Goal: Book appointment/travel/reservation

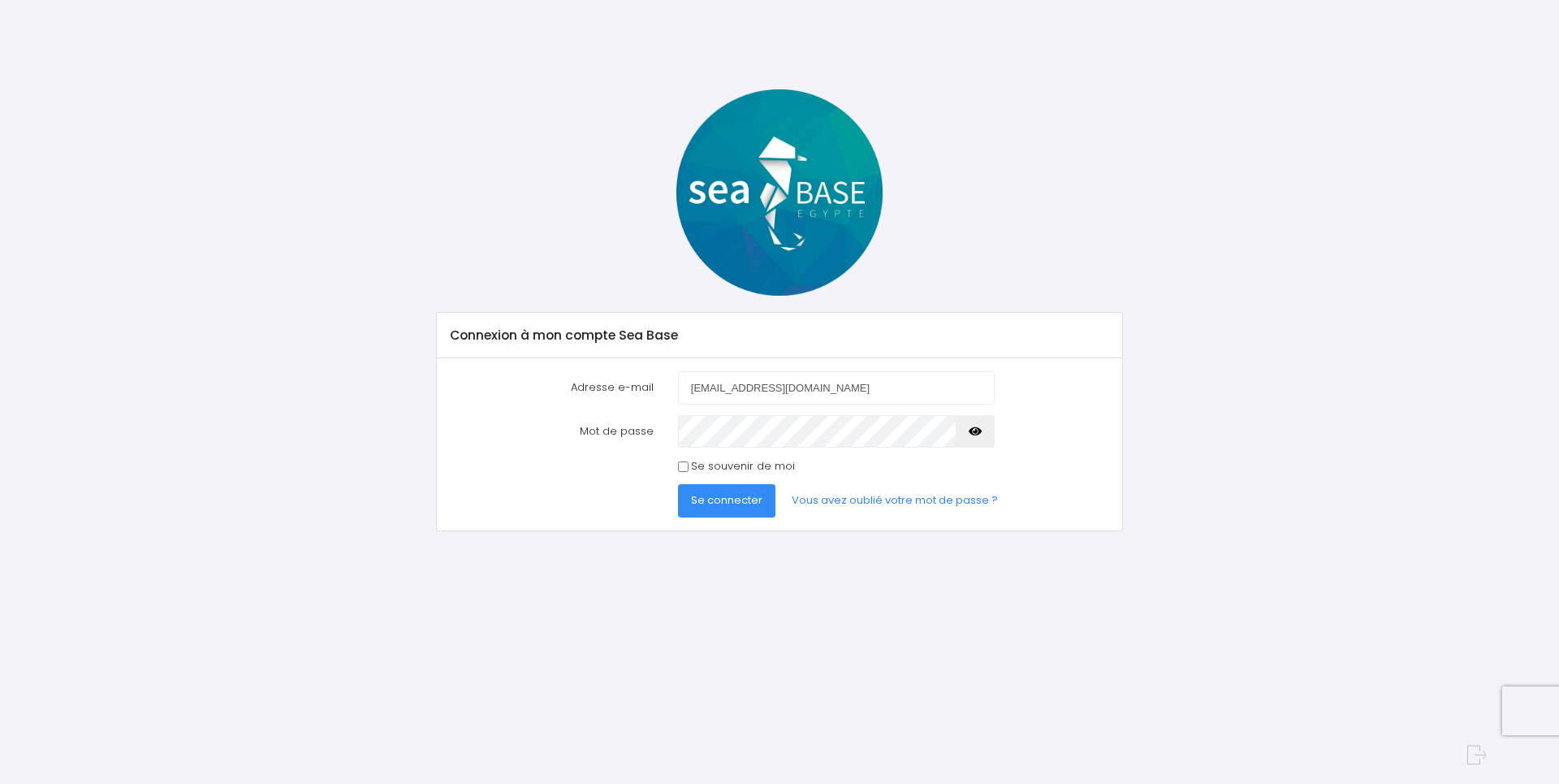
type input "[EMAIL_ADDRESS][DOMAIN_NAME]"
click at [678, 484] on button "Se connecter" at bounding box center [726, 500] width 97 height 32
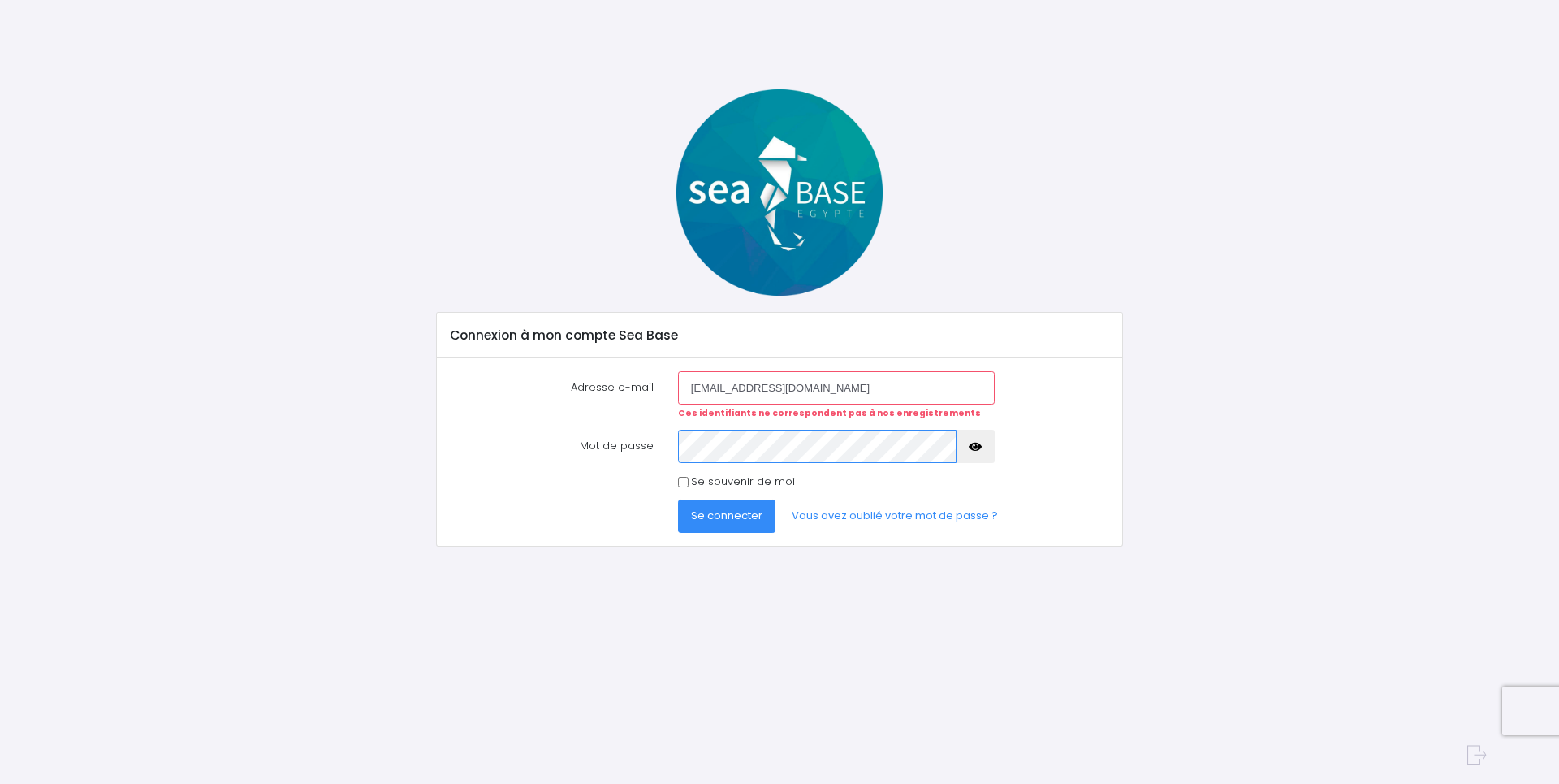
click at [678, 499] on button "Se connecter" at bounding box center [726, 515] width 97 height 32
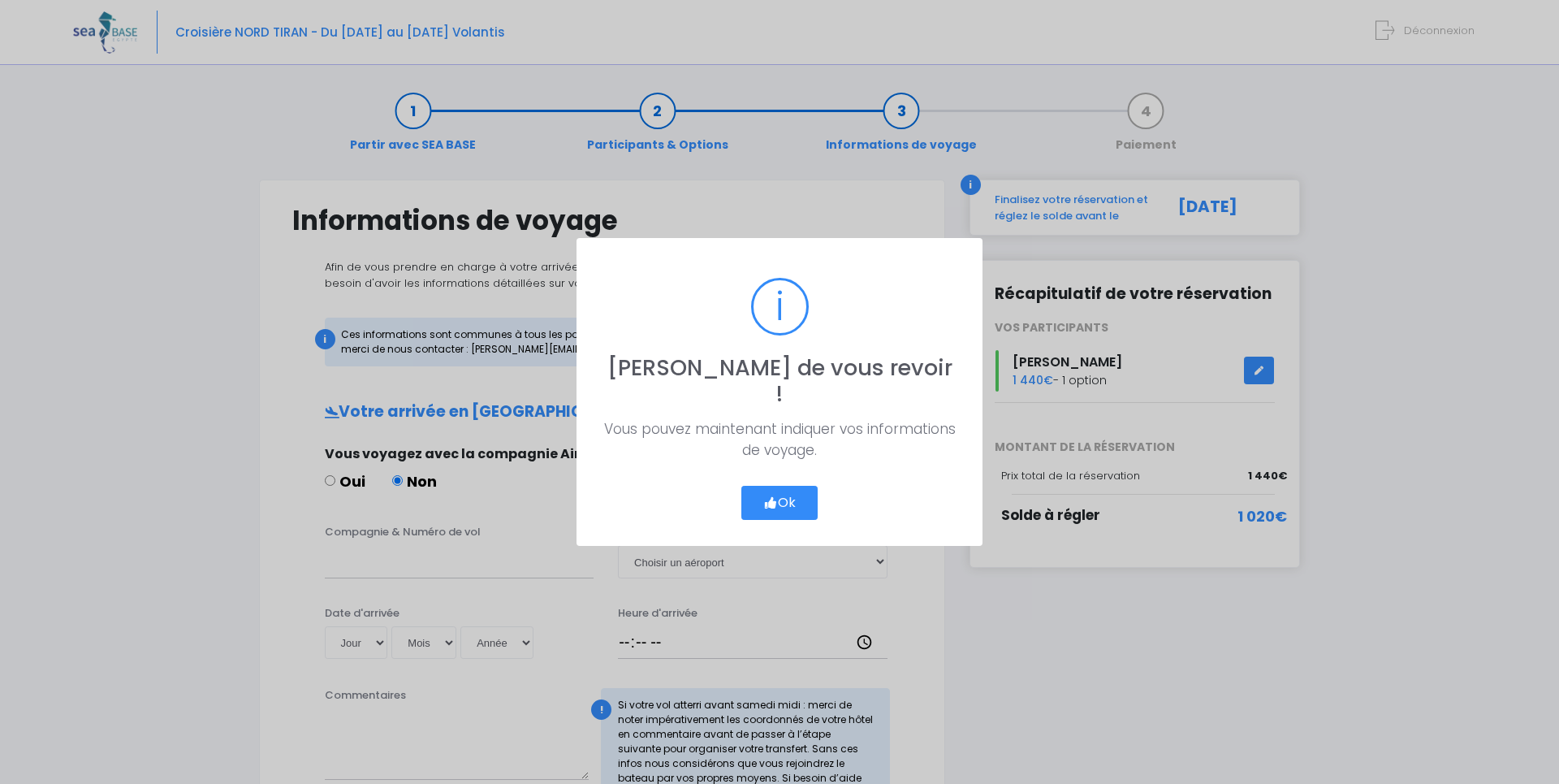
click at [761, 486] on button "Ok" at bounding box center [780, 503] width 77 height 34
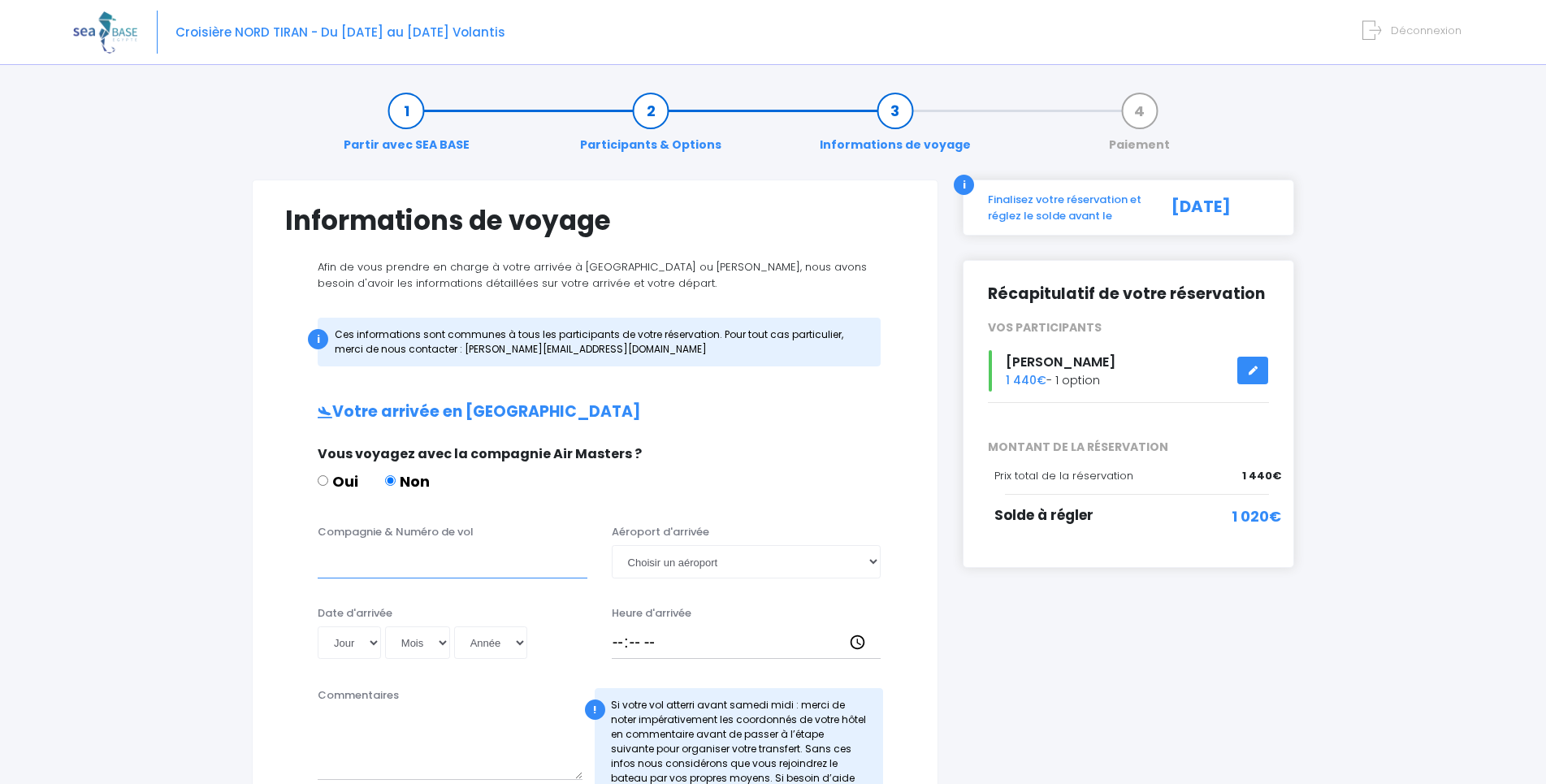
click at [489, 563] on input "Compagnie & Numéro de vol" at bounding box center [452, 561] width 270 height 32
type input "e"
type input "EJU4471"
click at [612, 545] on select "Choisir un aéroport Hurghada Marsa Alam" at bounding box center [746, 561] width 270 height 32
select select "Hurghada"
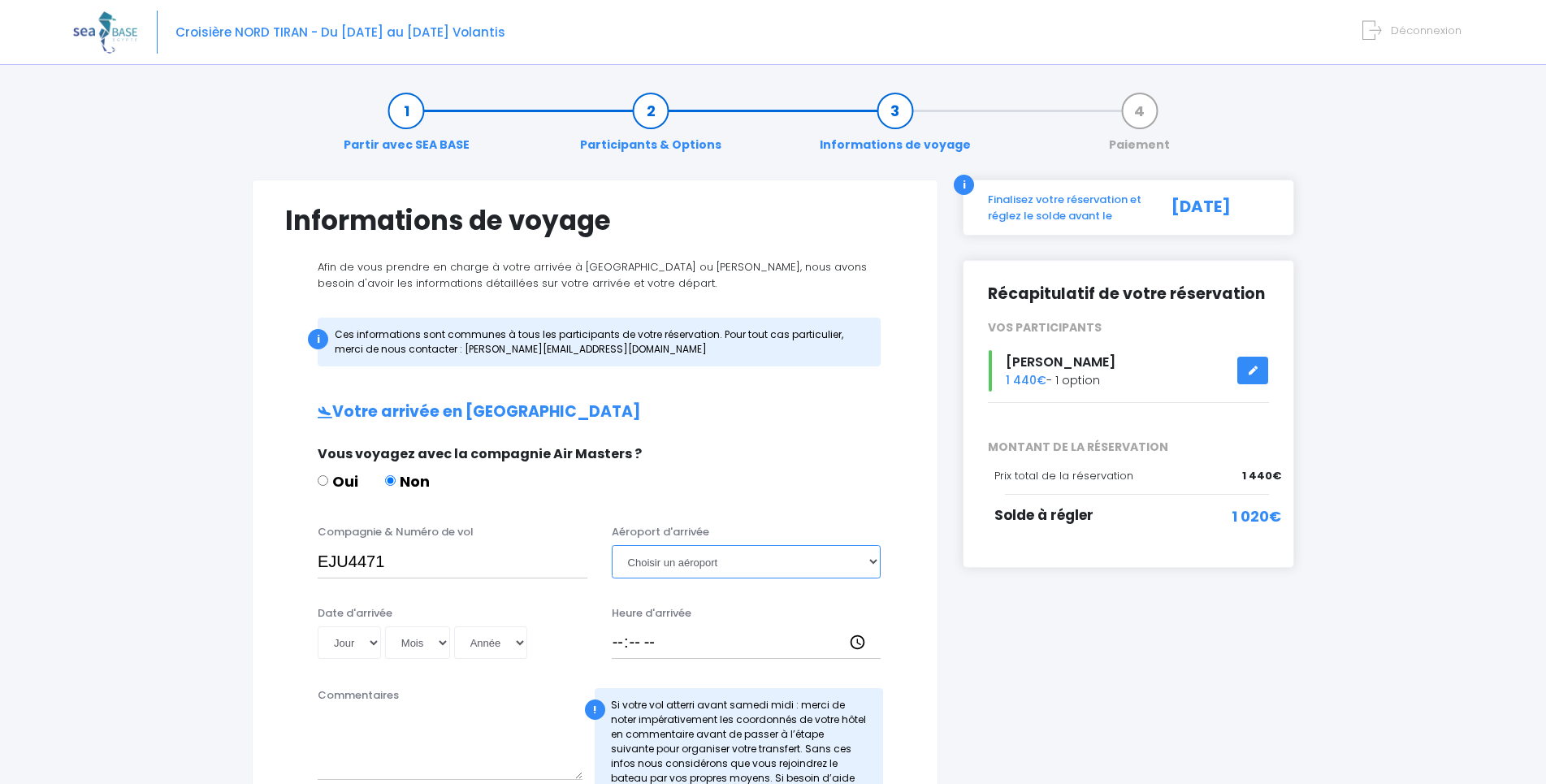
click option "Hurghada" at bounding box center [0, 0] width 0 height 0
click at [317, 626] on select "Jour 01 02 03 04 05 06 07 08 09 10 11 12 13 14 15 16 17 18 19 20 21 22 23 24 25…" at bounding box center [349, 643] width 63 height 32
select select "04"
click option "04" at bounding box center [0, 0] width 0 height 0
click at [385, 626] on select "Mois 01 02 03 04 05 06 07 08 09 10 11 12" at bounding box center [417, 643] width 65 height 32
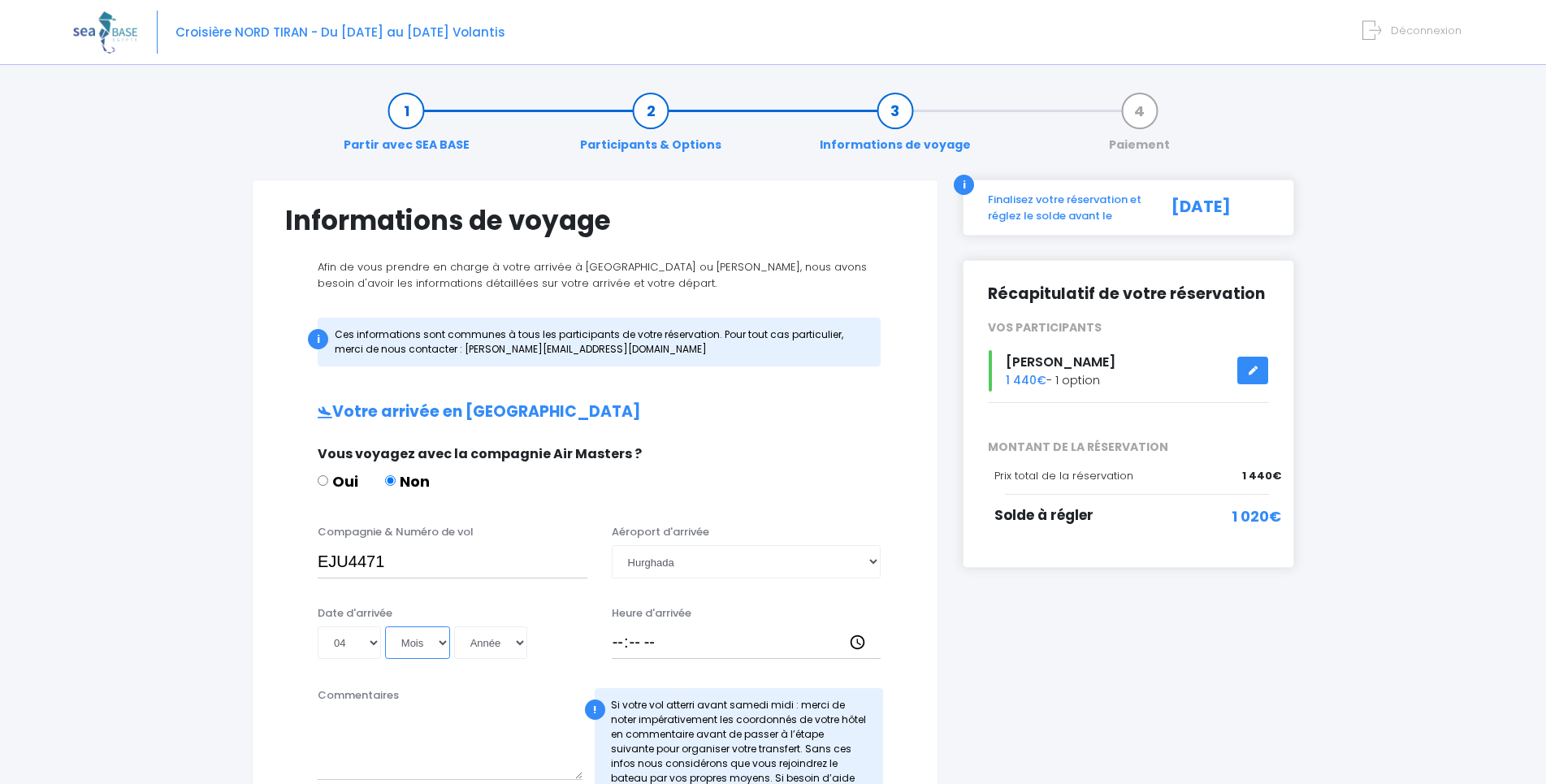
select select "10"
click option "10" at bounding box center [0, 0] width 0 height 0
click at [454, 626] on select "Année 2045 2044 2043 2042 2041 2040 2039 2038 2037 2036 2035 2034 2033 2032 203…" at bounding box center [490, 643] width 73 height 32
select select "2025"
click option "2025" at bounding box center [0, 0] width 0 height 0
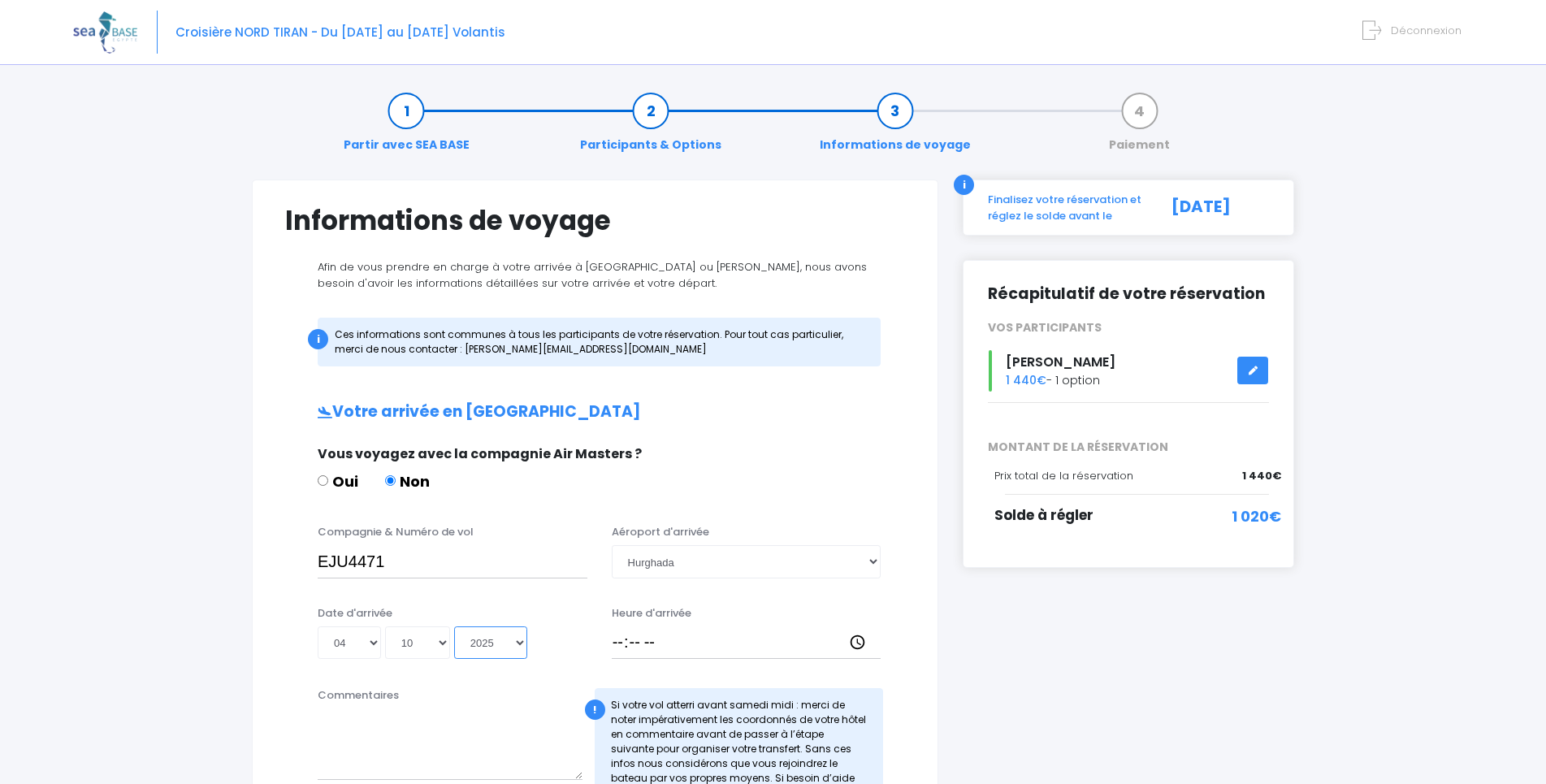
type input "2025-10-04"
click at [629, 645] on input "Heure d'arrivée" at bounding box center [746, 643] width 270 height 32
type input "19:30"
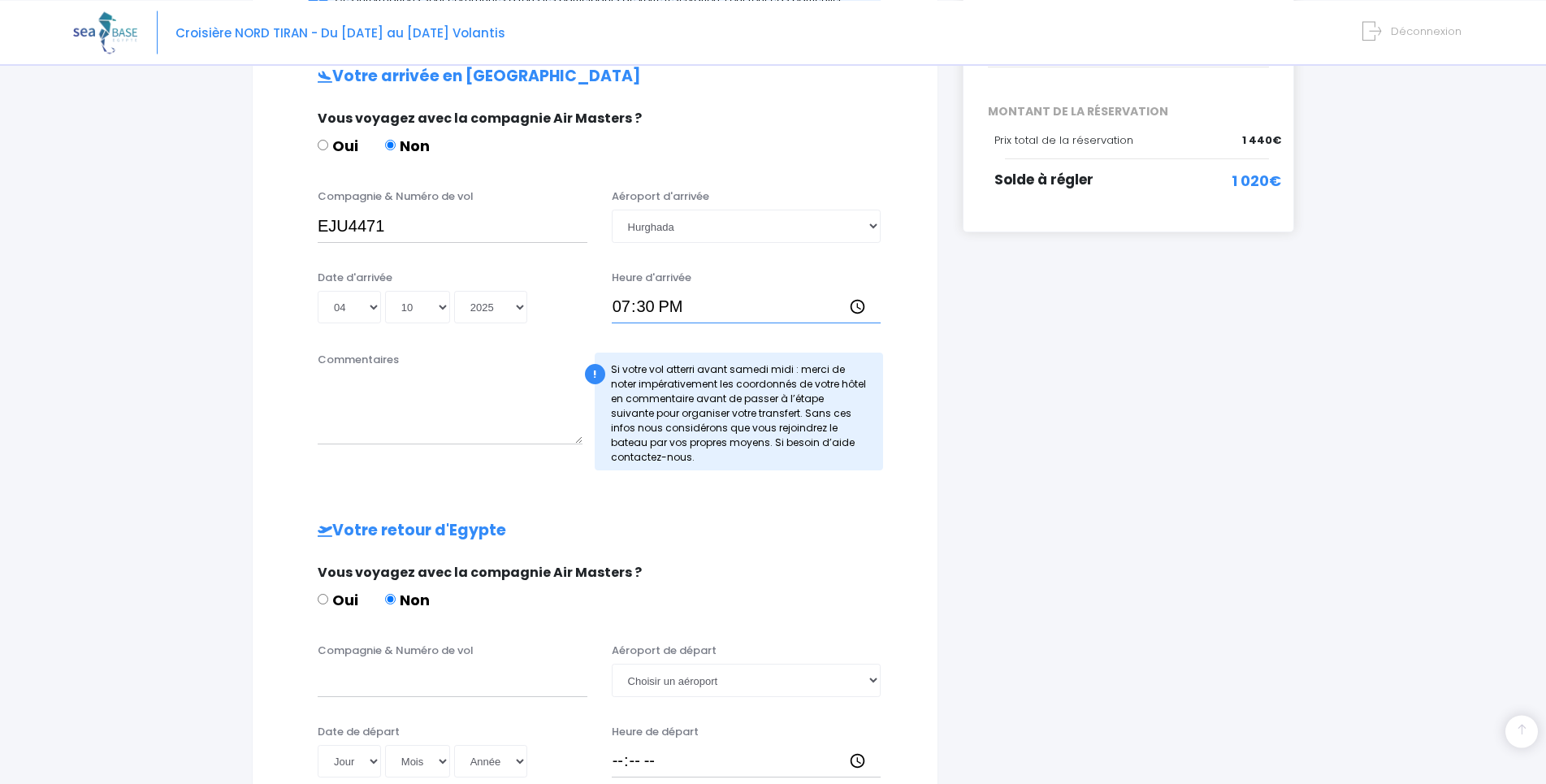
scroll to position [415, 0]
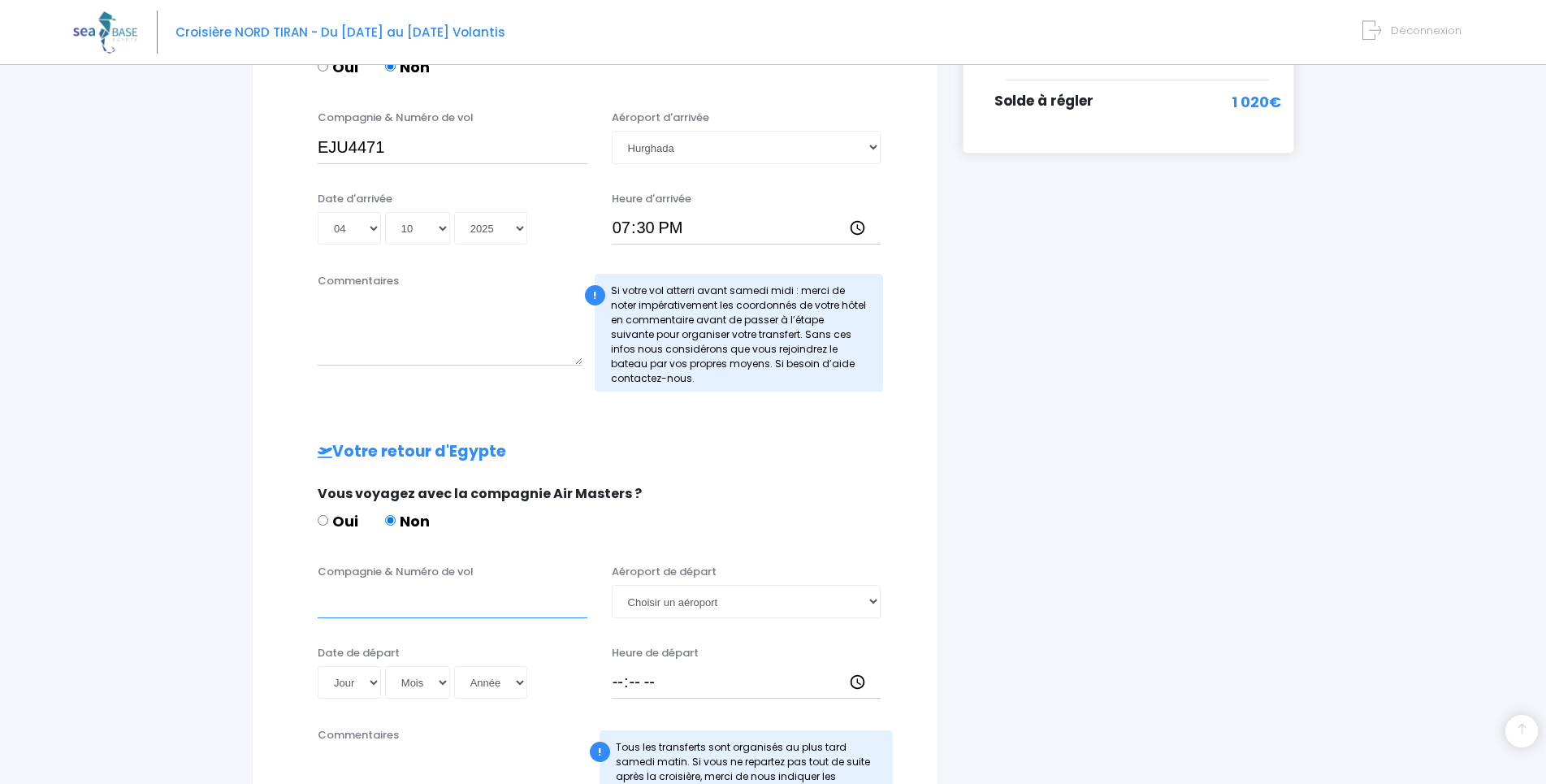
click at [451, 607] on input "Compagnie & Numéro de vol" at bounding box center [452, 601] width 270 height 32
type input "EJU4472"
click at [612, 585] on select "Choisir un aéroport Hurghada Marsa Alam" at bounding box center [746, 601] width 270 height 32
select select "Hurghada"
click option "Hurghada" at bounding box center [0, 0] width 0 height 0
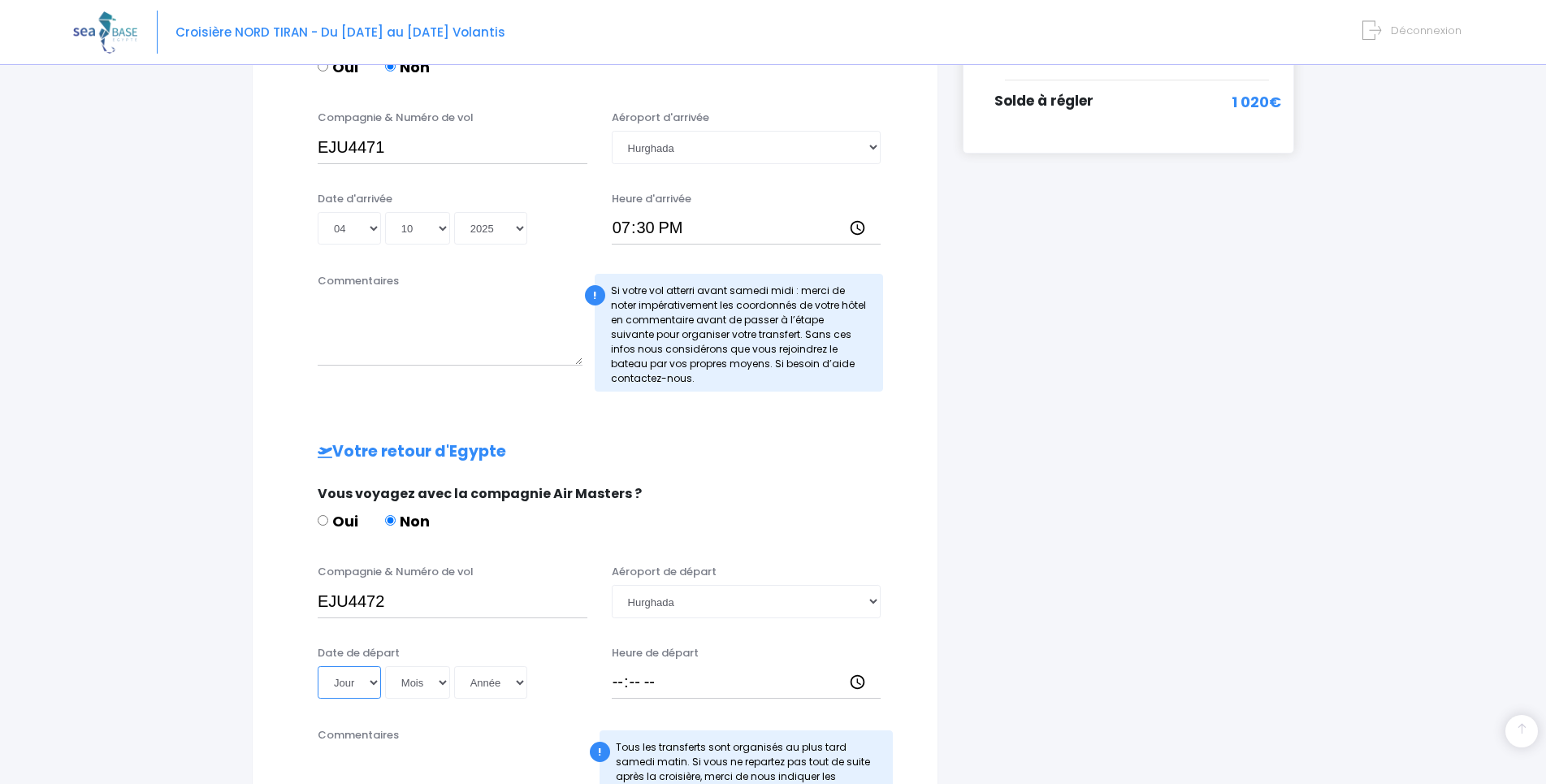
click at [317, 666] on select "Jour 01 02 03 04 05 06 07 08 09 10 11 12 13 14 15 16 17 18 19 20 21 22 23 24 25…" at bounding box center [349, 682] width 63 height 32
select select "12"
click option "12" at bounding box center [0, 0] width 0 height 0
click at [385, 666] on select "Mois 01 02 03 04 05 06 07 08 09 10 11 12" at bounding box center [417, 682] width 65 height 32
select select "10"
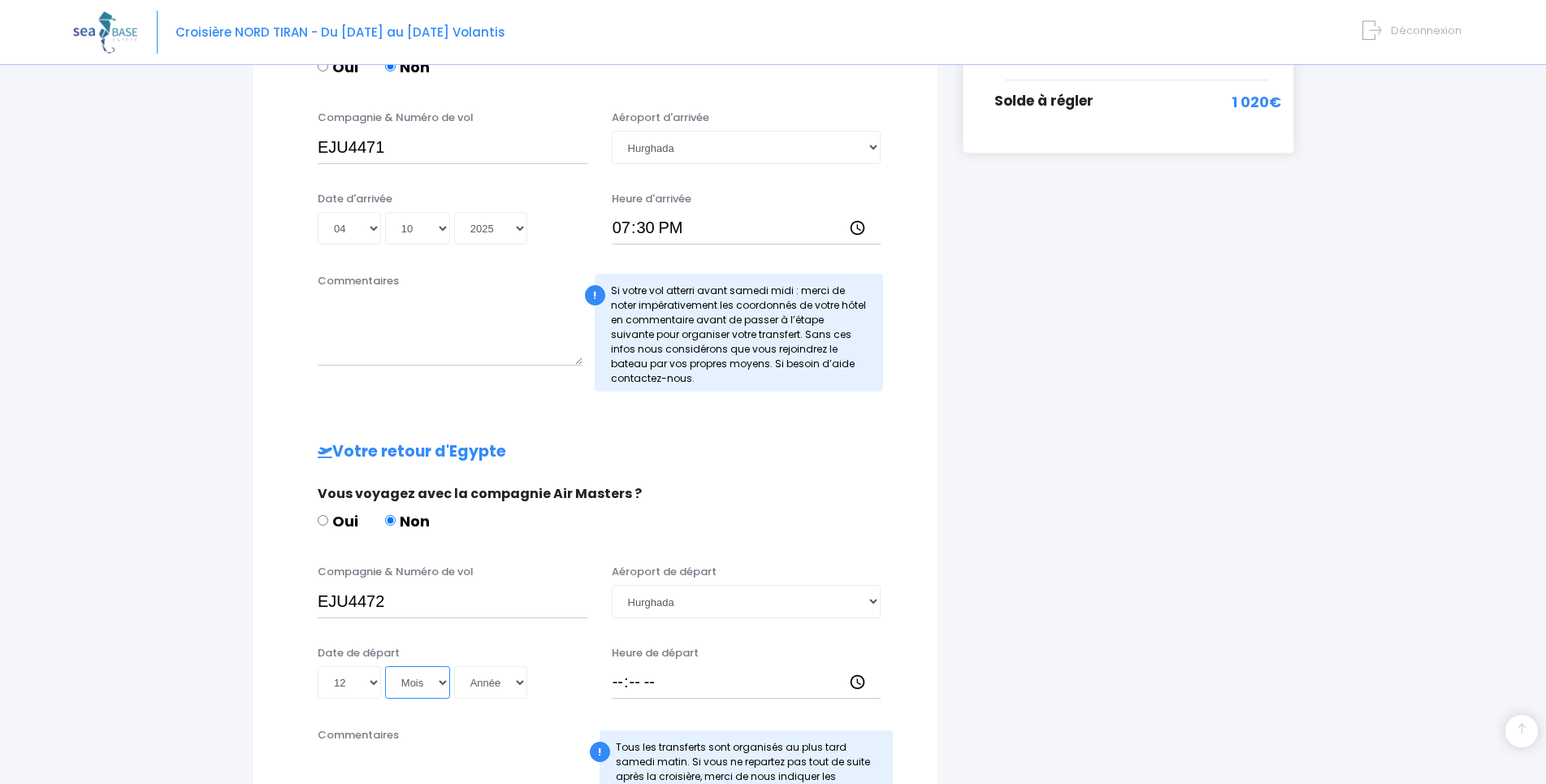
click option "10" at bounding box center [0, 0] width 0 height 0
click at [454, 666] on select "Année 2045 2044 2043 2042 2041 2040 2039 2038 2037 2036 2035 2034 2033 2032 203…" at bounding box center [490, 682] width 73 height 32
click at [317, 666] on select "Jour 01 02 03 04 05 06 07 08 09 10 11 12 13 14 15 16 17 18 19 20 21 22 23 24 25…" at bounding box center [349, 682] width 63 height 32
click at [368, 681] on select "Jour 01 02 03 04 05 06 07 08 09 10 11 12 13 14 15 16 17 18 19 20 21 22 23 24 25…" at bounding box center [349, 682] width 63 height 32
click at [317, 666] on select "Jour 01 02 03 04 05 06 07 08 09 10 11 12 13 14 15 16 17 18 19 20 21 22 23 24 25…" at bounding box center [349, 682] width 63 height 32
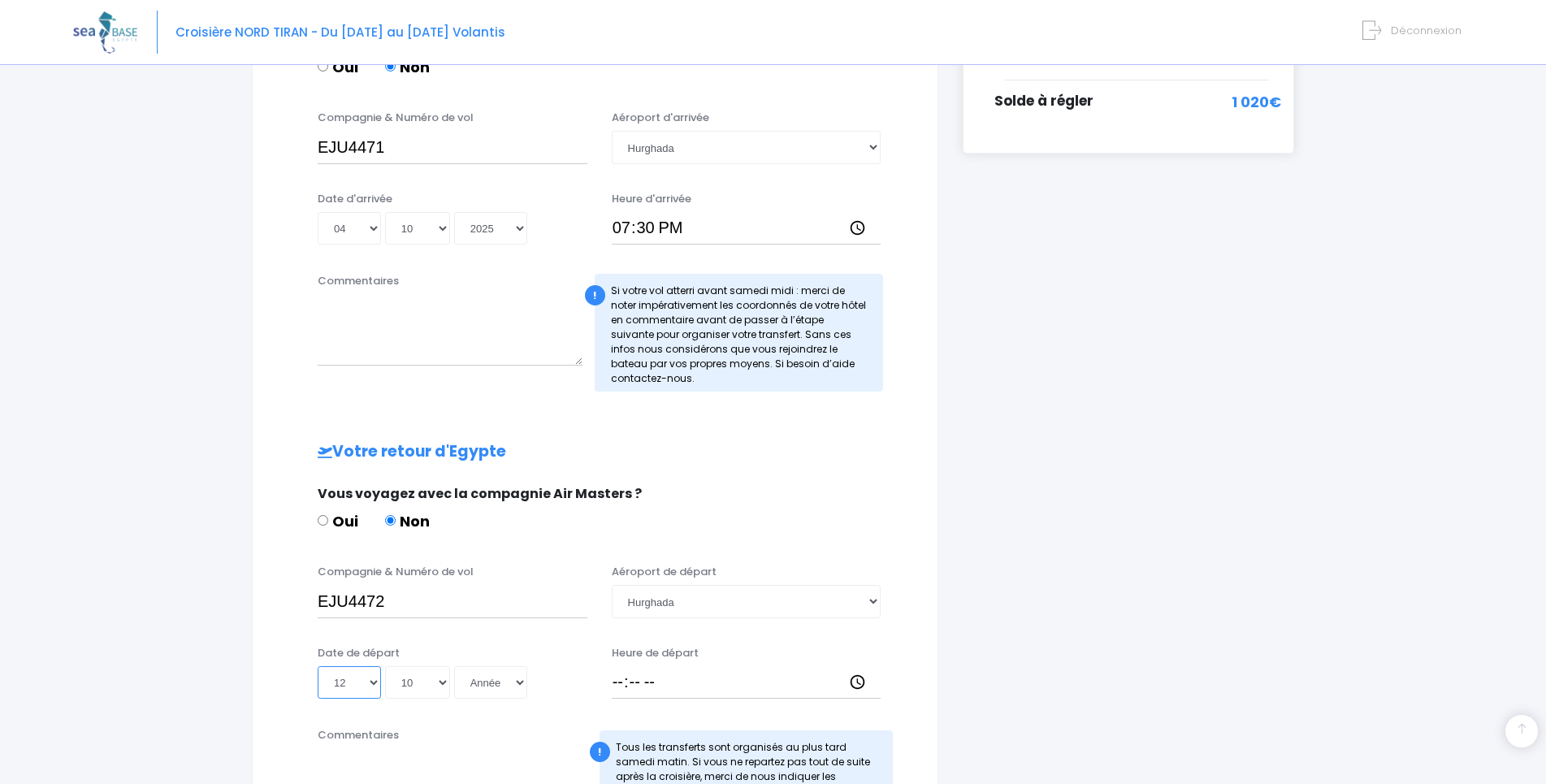
select select "11"
click option "11" at bounding box center [0, 0] width 0 height 0
click at [454, 666] on select "Année 2045 2044 2043 2042 2041 2040 2039 2038 2037 2036 2035 2034 2033 2032 203…" at bounding box center [490, 682] width 73 height 32
select select "2025"
click option "2025" at bounding box center [0, 0] width 0 height 0
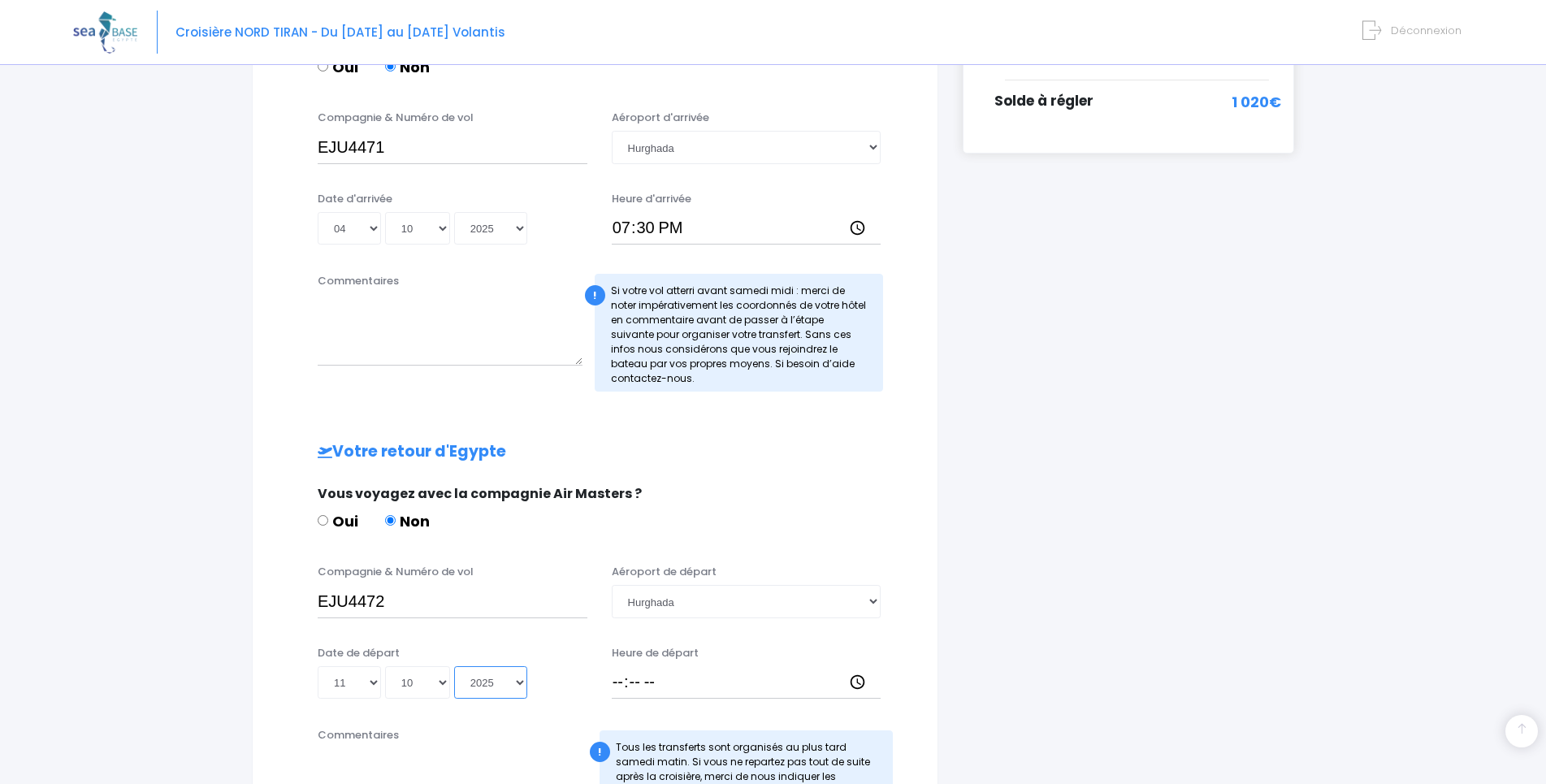
type input "2025-10-11"
click at [617, 689] on input "Heure de départ" at bounding box center [746, 682] width 270 height 32
type input "20:15"
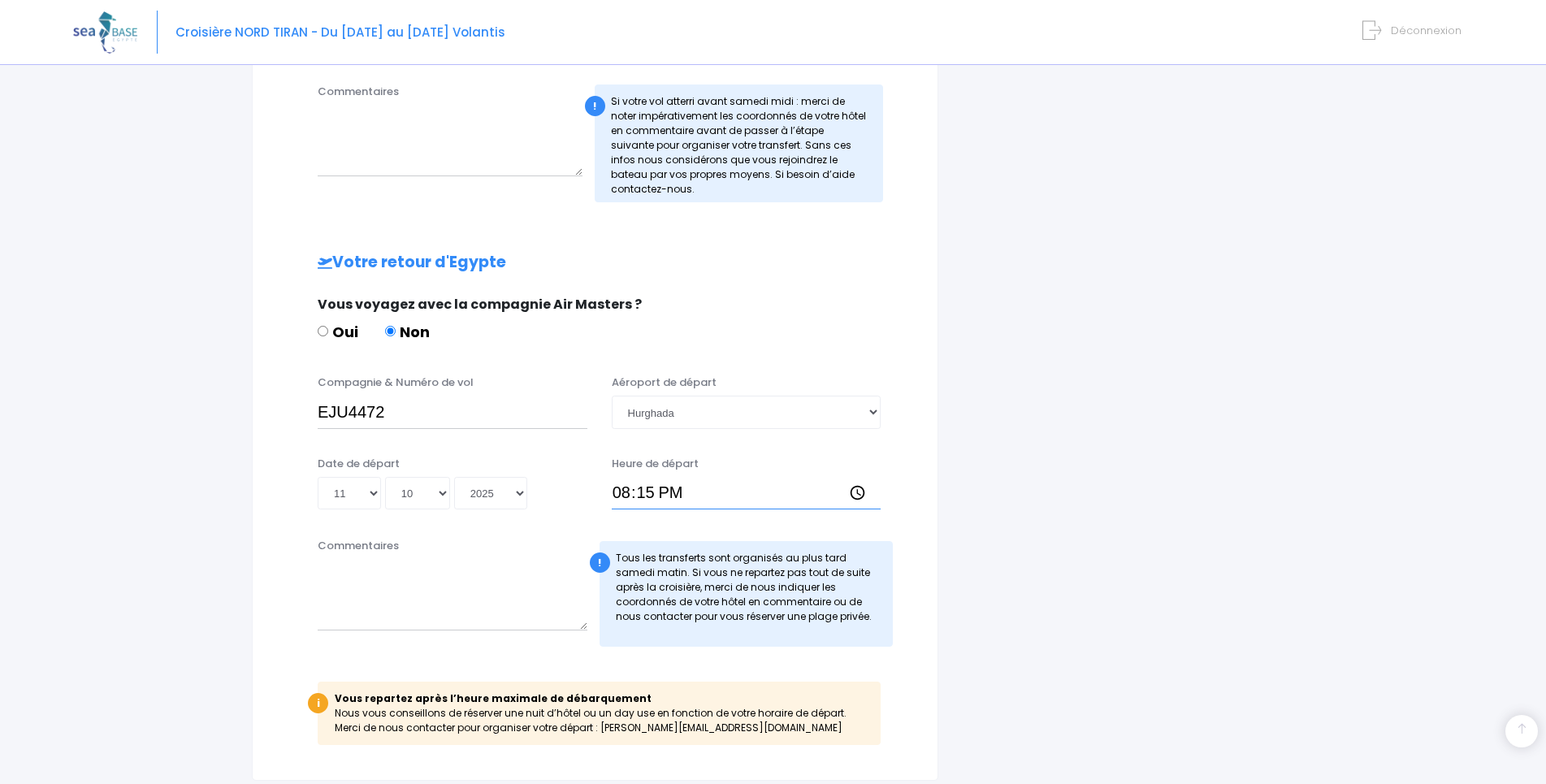
scroll to position [742, 0]
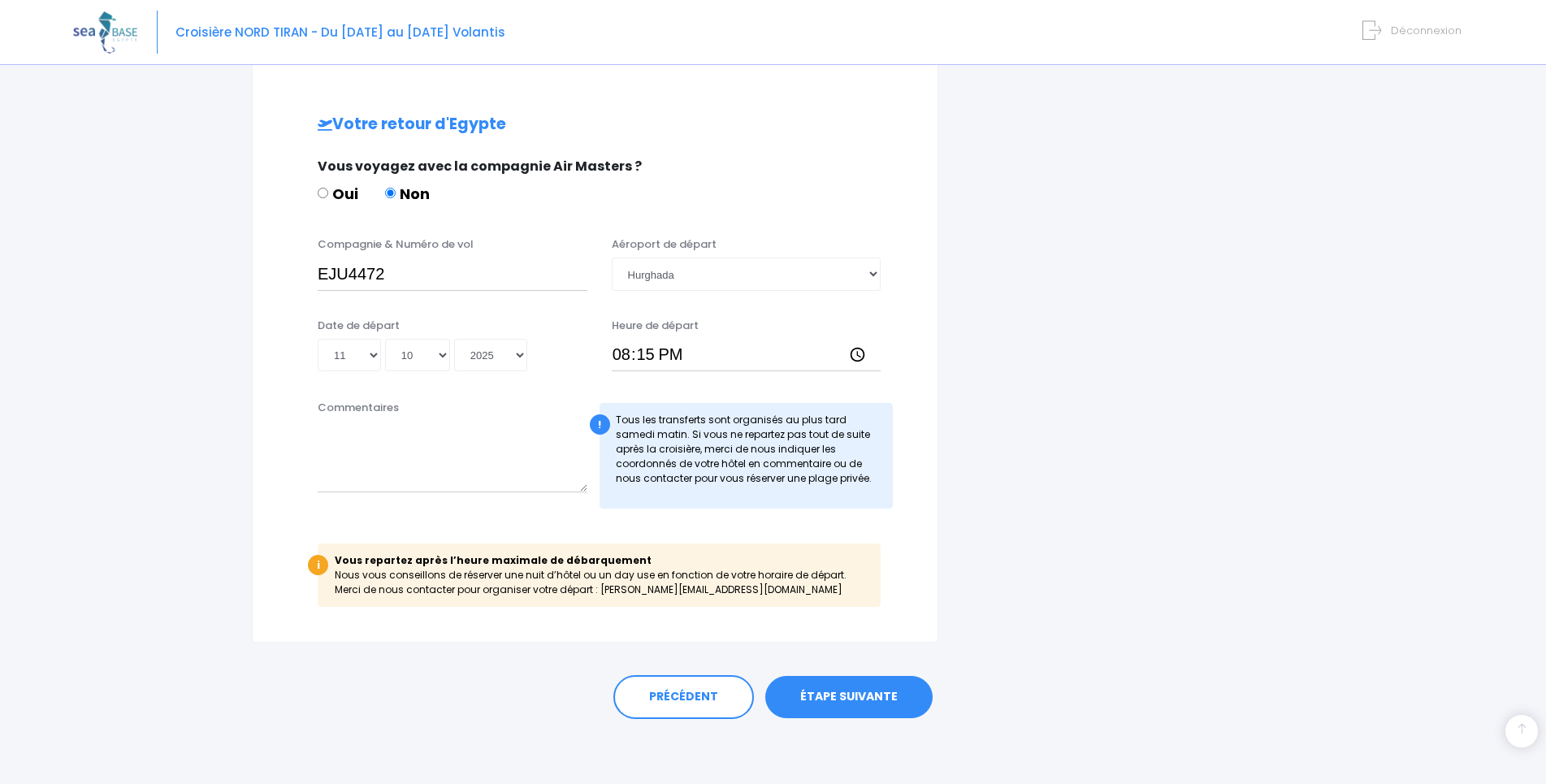
click at [858, 703] on link "ÉTAPE SUIVANTE" at bounding box center [849, 697] width 168 height 42
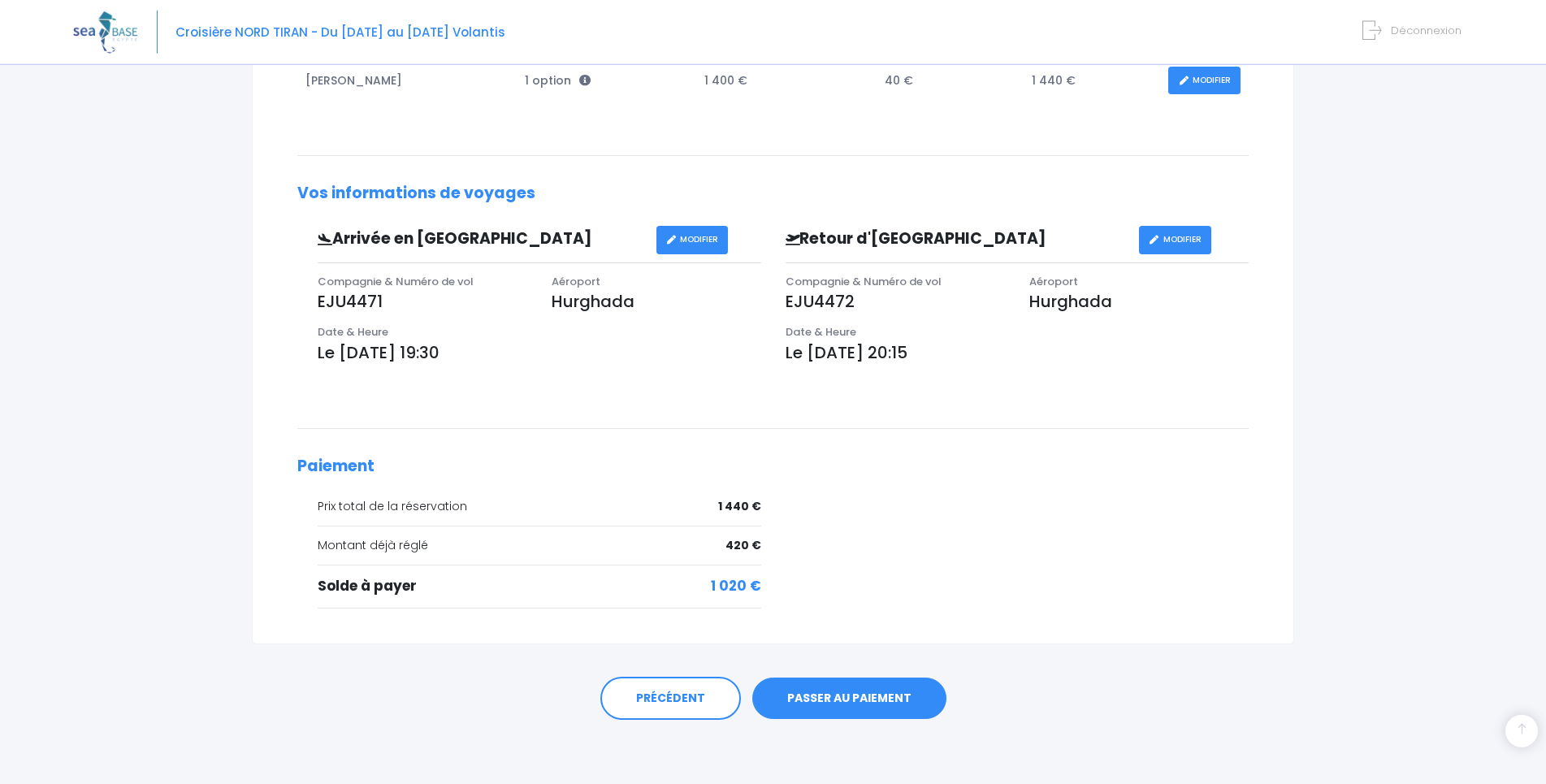
scroll to position [359, 0]
click at [823, 695] on link "PASSER AU PAIEMENT" at bounding box center [848, 697] width 194 height 42
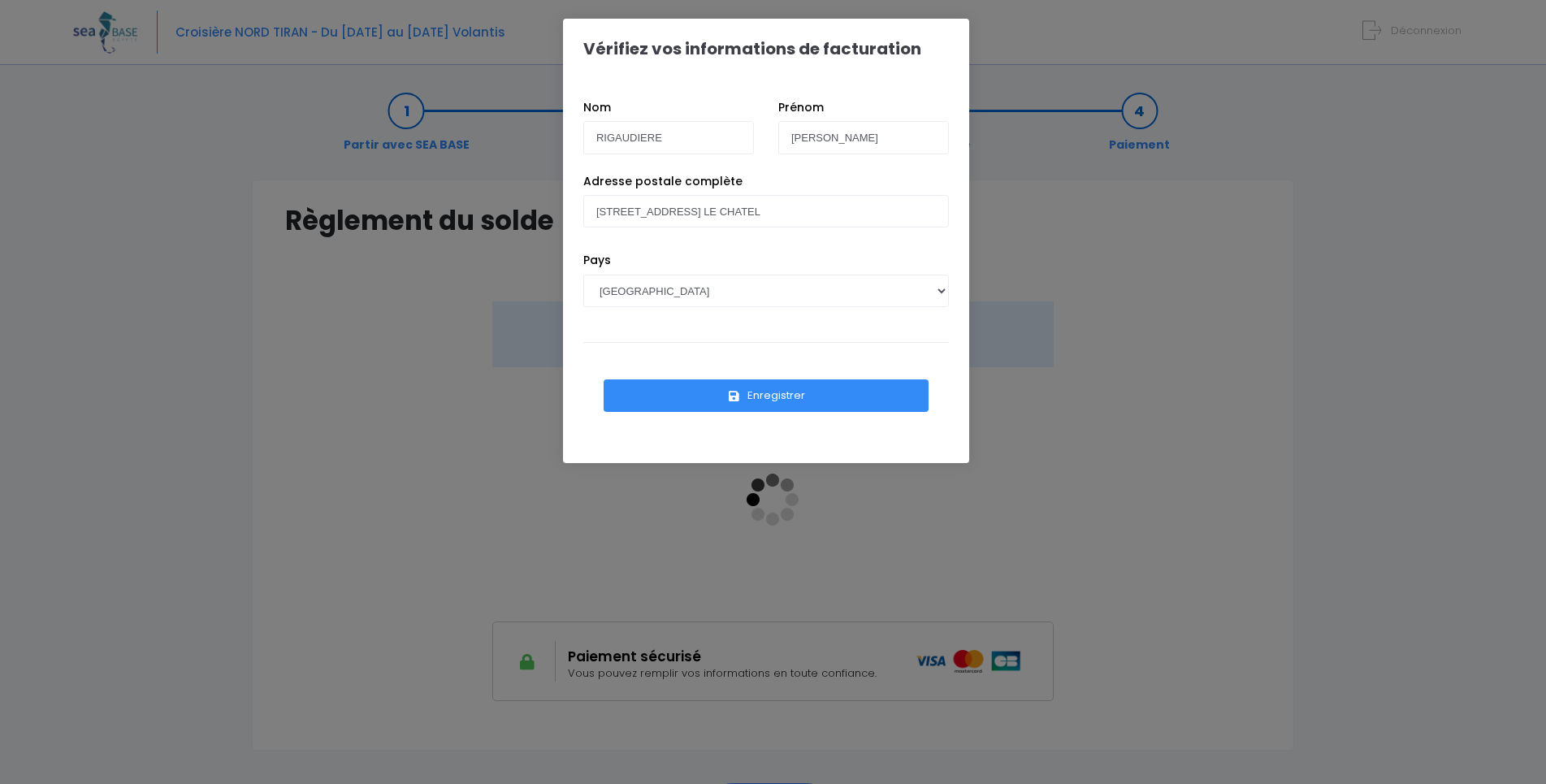
click at [795, 399] on button "Enregistrer" at bounding box center [766, 396] width 325 height 32
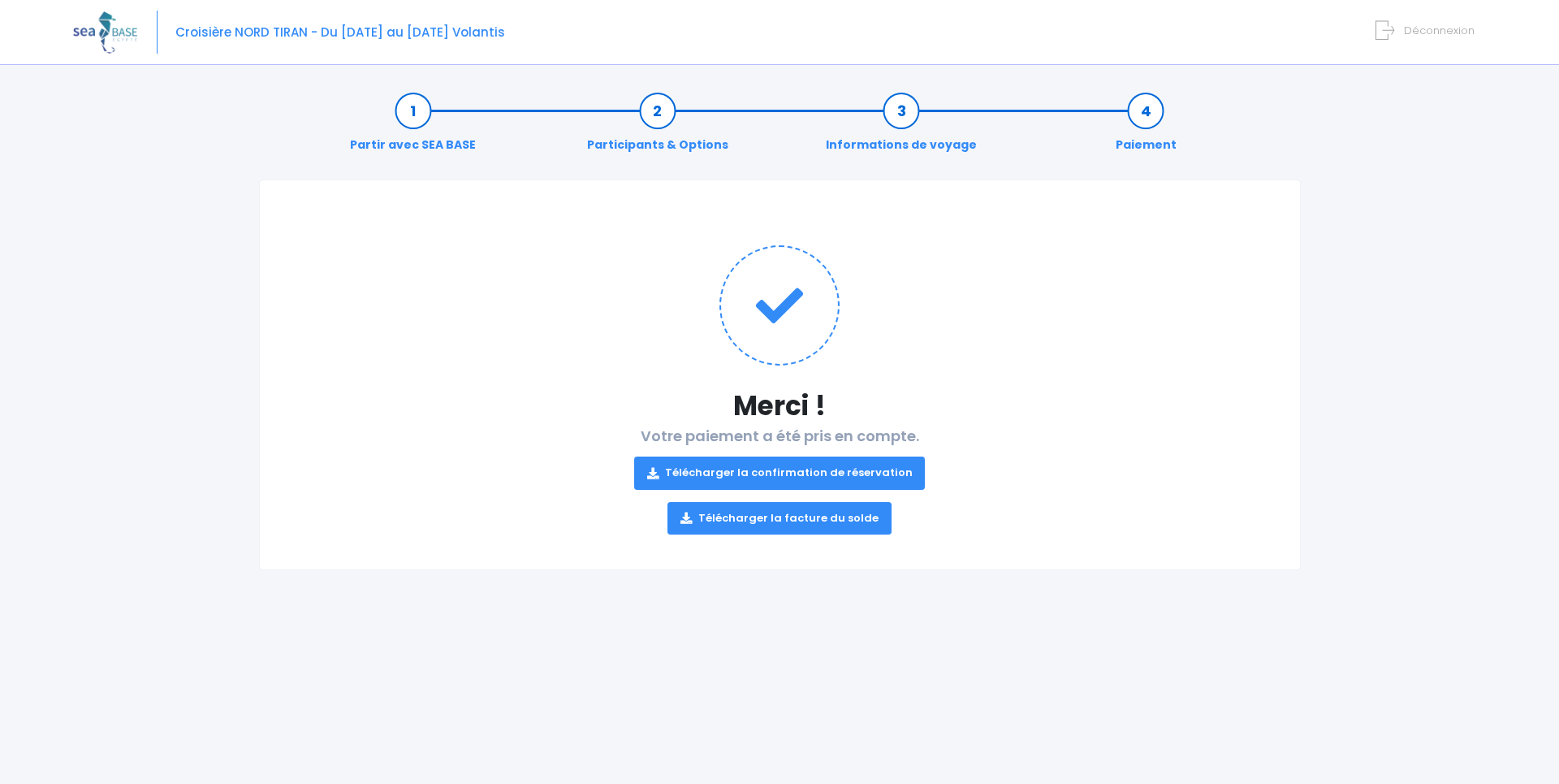
click at [725, 473] on link "Télécharger la confirmation de réservation" at bounding box center [780, 472] width 291 height 32
click at [698, 513] on link "Télécharger la facture du solde" at bounding box center [780, 518] width 224 height 32
